Goal: Task Accomplishment & Management: Manage account settings

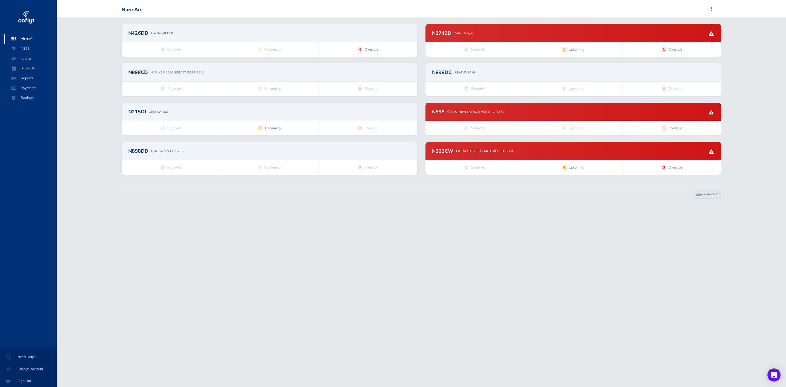
click at [555, 111] on div "N898 GULFSTREAM AEROSPACE G-IV (G350)" at bounding box center [573, 111] width 282 height 5
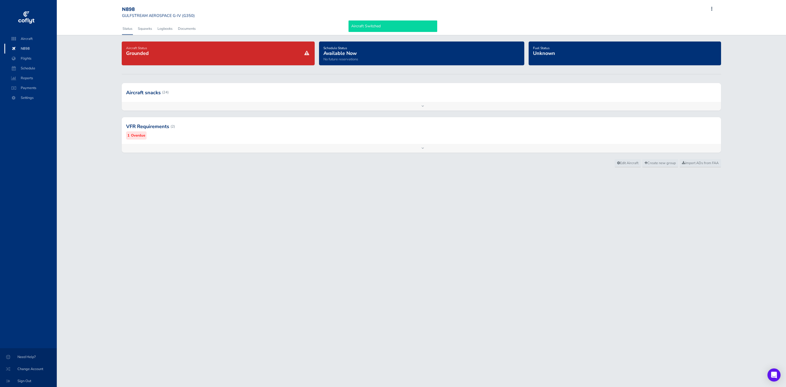
click at [376, 131] on div at bounding box center [421, 126] width 599 height 27
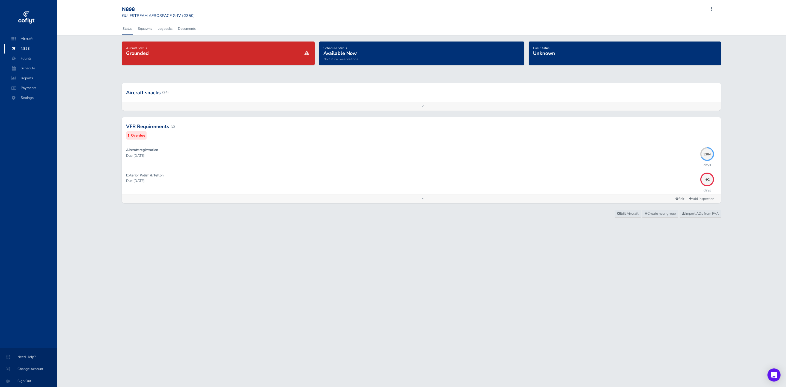
click at [356, 98] on div at bounding box center [421, 92] width 599 height 19
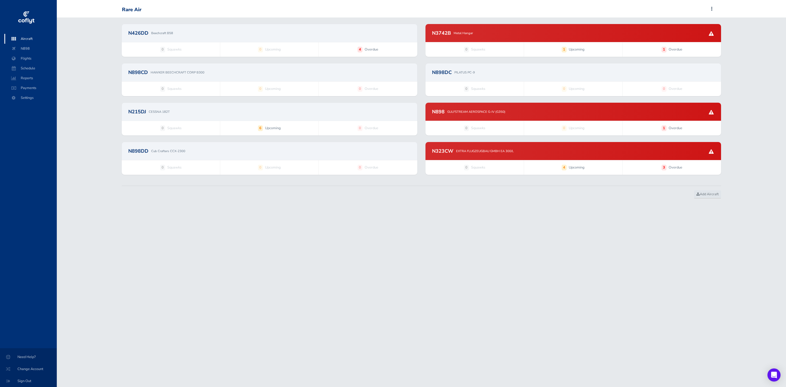
click at [539, 110] on div "N898 GULFSTREAM AEROSPACE G-IV (G350)" at bounding box center [573, 111] width 282 height 5
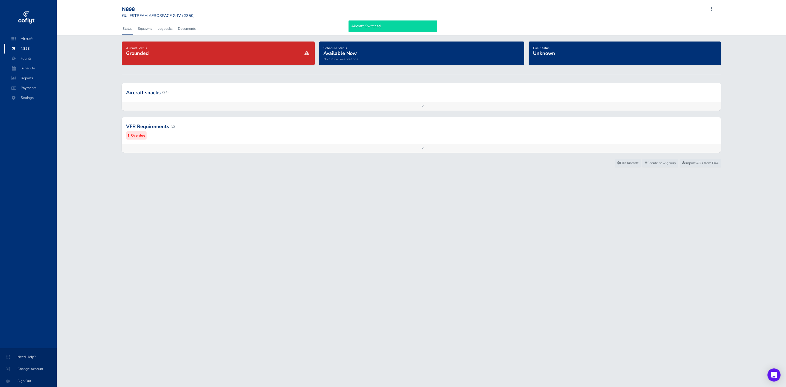
click at [302, 135] on div at bounding box center [421, 126] width 599 height 27
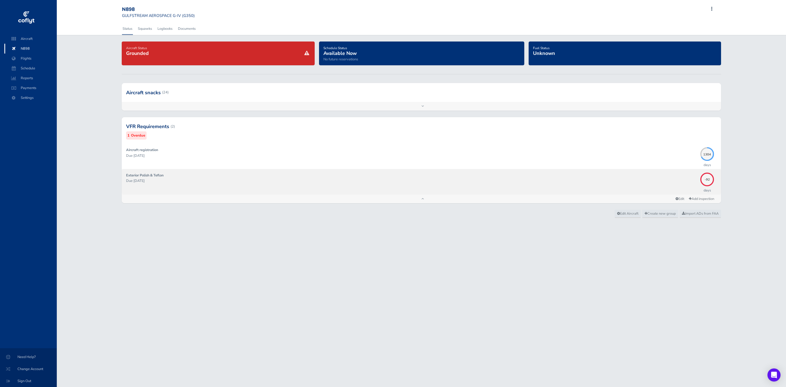
click at [311, 177] on div "Exterior Polish & Teflon Due 06/04/2025" at bounding box center [412, 181] width 572 height 18
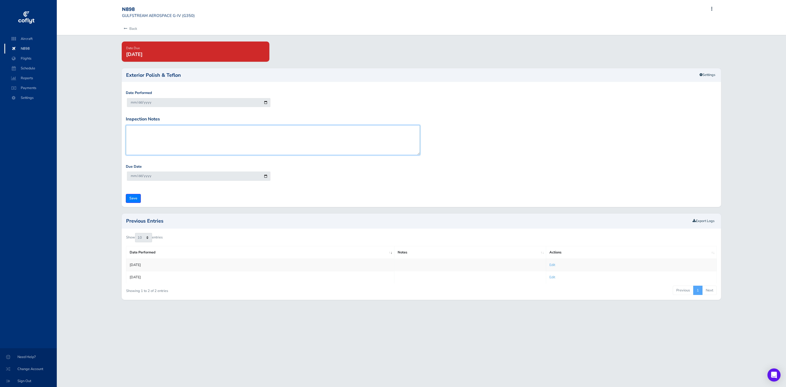
click at [128, 130] on textarea "Inspection Notes" at bounding box center [273, 140] width 294 height 30
type textarea "Being performed while at our MX event - October 31st"
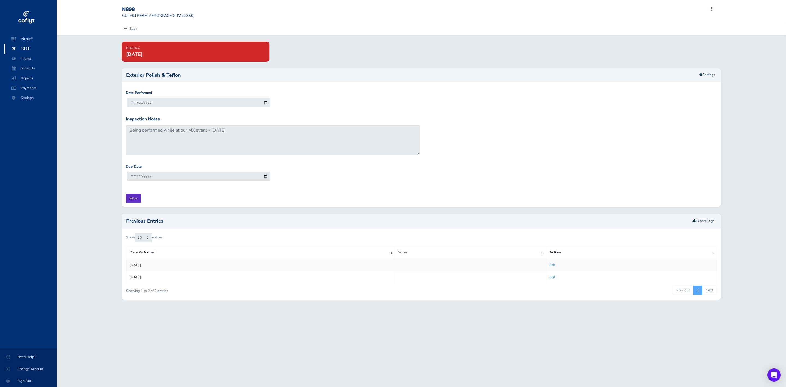
click at [130, 197] on input "Save" at bounding box center [133, 198] width 15 height 9
type input "Update Inspection"
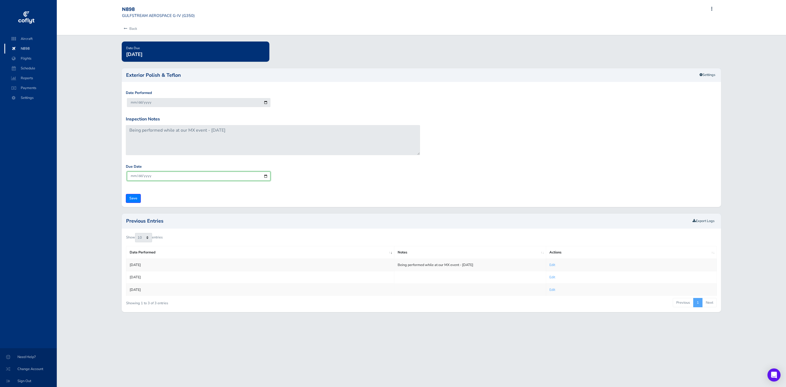
click at [265, 177] on input "[DATE]" at bounding box center [199, 175] width 144 height 9
type input "[DATE]"
click at [133, 199] on input "Save" at bounding box center [133, 198] width 15 height 9
type input "Update Inspection"
click at [33, 41] on span "Aircraft" at bounding box center [30, 39] width 41 height 10
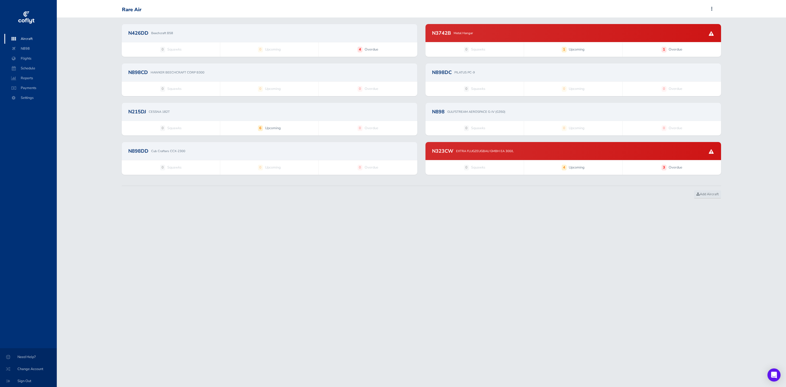
click at [532, 35] on div "N3742B Metal Hangar" at bounding box center [572, 33] width 295 height 18
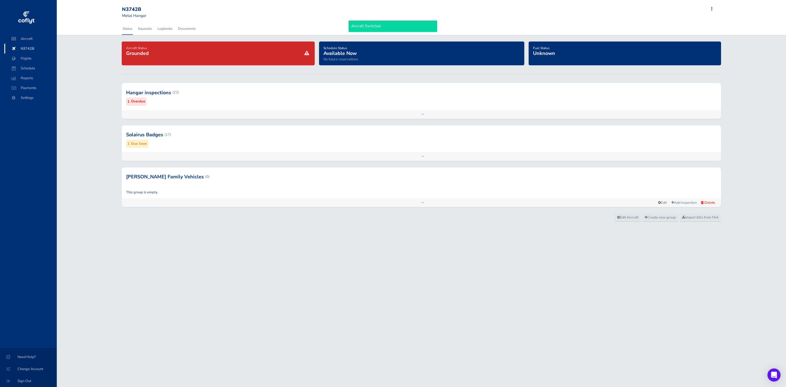
click at [429, 135] on div at bounding box center [421, 134] width 599 height 27
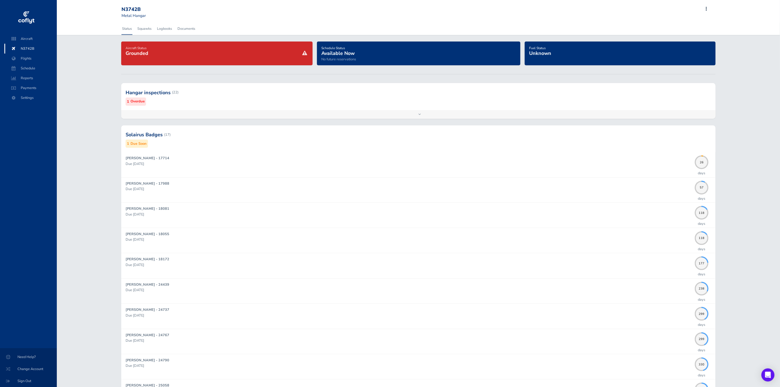
click at [326, 103] on div at bounding box center [418, 92] width 594 height 27
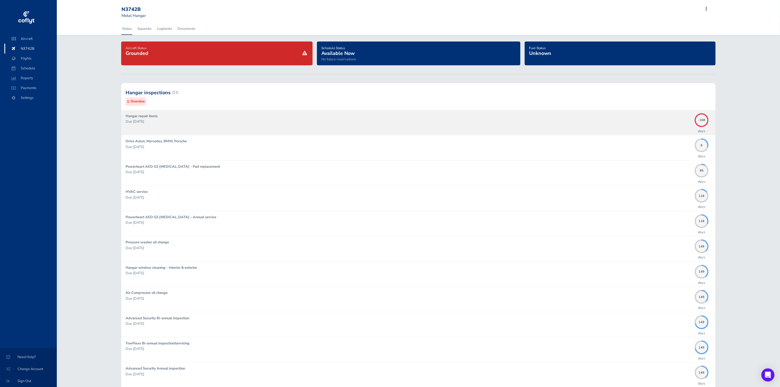
click at [258, 122] on p "Due 03/20/2025" at bounding box center [409, 121] width 566 height 5
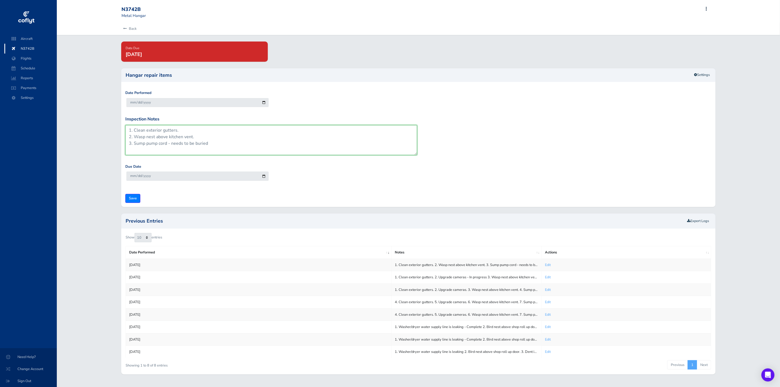
click at [218, 142] on textarea "1. Clean exterior gutters. 2. Wasp nest above kitchen vent. 3. Sump pump cord -…" at bounding box center [271, 140] width 292 height 30
type textarea "1. Clean exterior gutters. 2. Wasp nest above kitchen vent. 3. Sump pump cord -…"
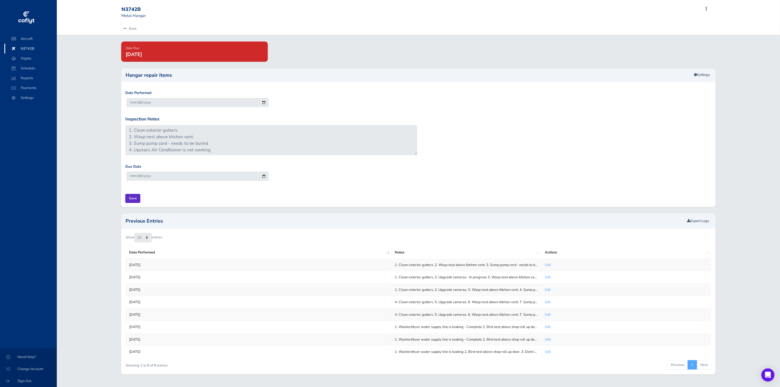
click at [129, 198] on input "Save" at bounding box center [132, 198] width 15 height 9
type input "Update Inspection"
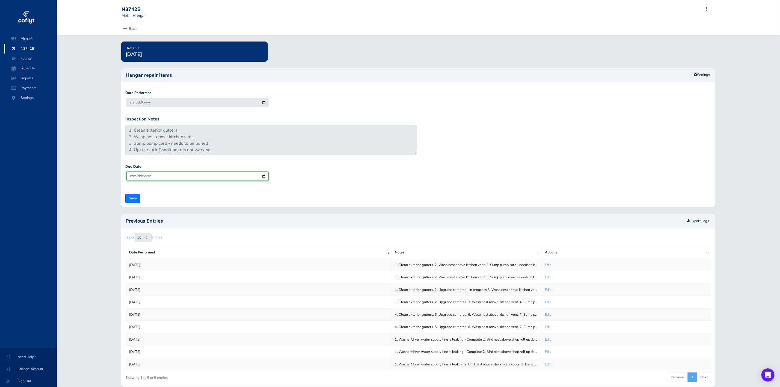
click at [263, 178] on input "2025-10-04" at bounding box center [197, 175] width 142 height 9
type input "2025-09-05"
click at [132, 196] on input "Save" at bounding box center [132, 198] width 15 height 9
type input "Update Inspection"
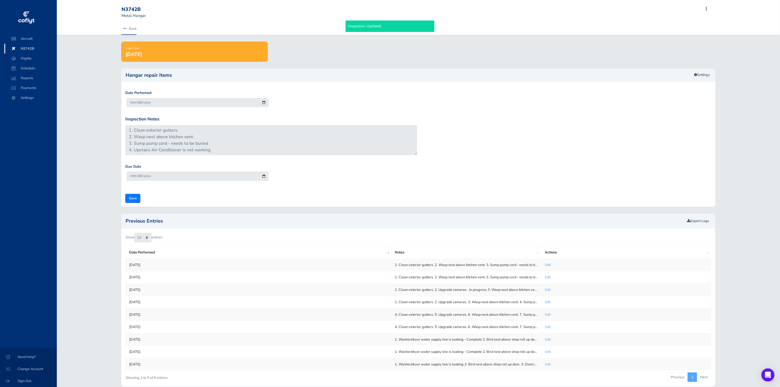
click at [131, 25] on link "Back" at bounding box center [128, 29] width 15 height 12
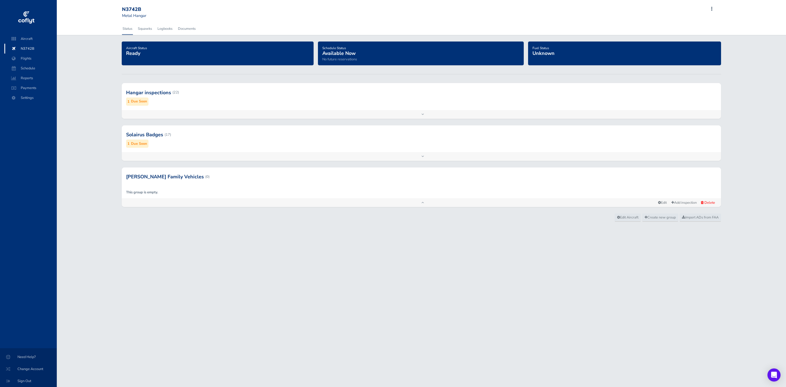
click at [311, 94] on div at bounding box center [421, 92] width 599 height 27
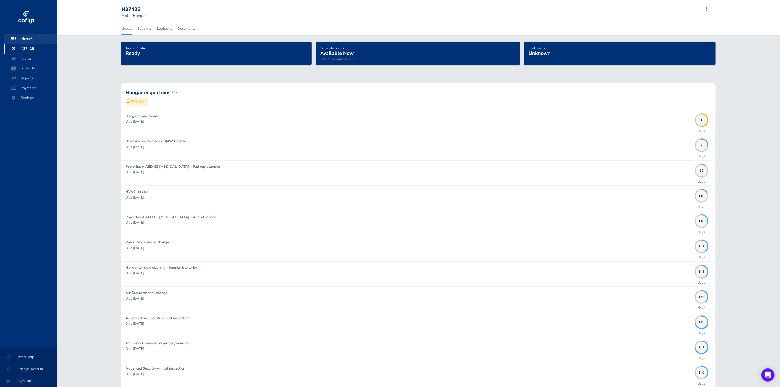
click at [32, 38] on span "Aircraft" at bounding box center [30, 39] width 41 height 10
